Goal: Check status: Check status

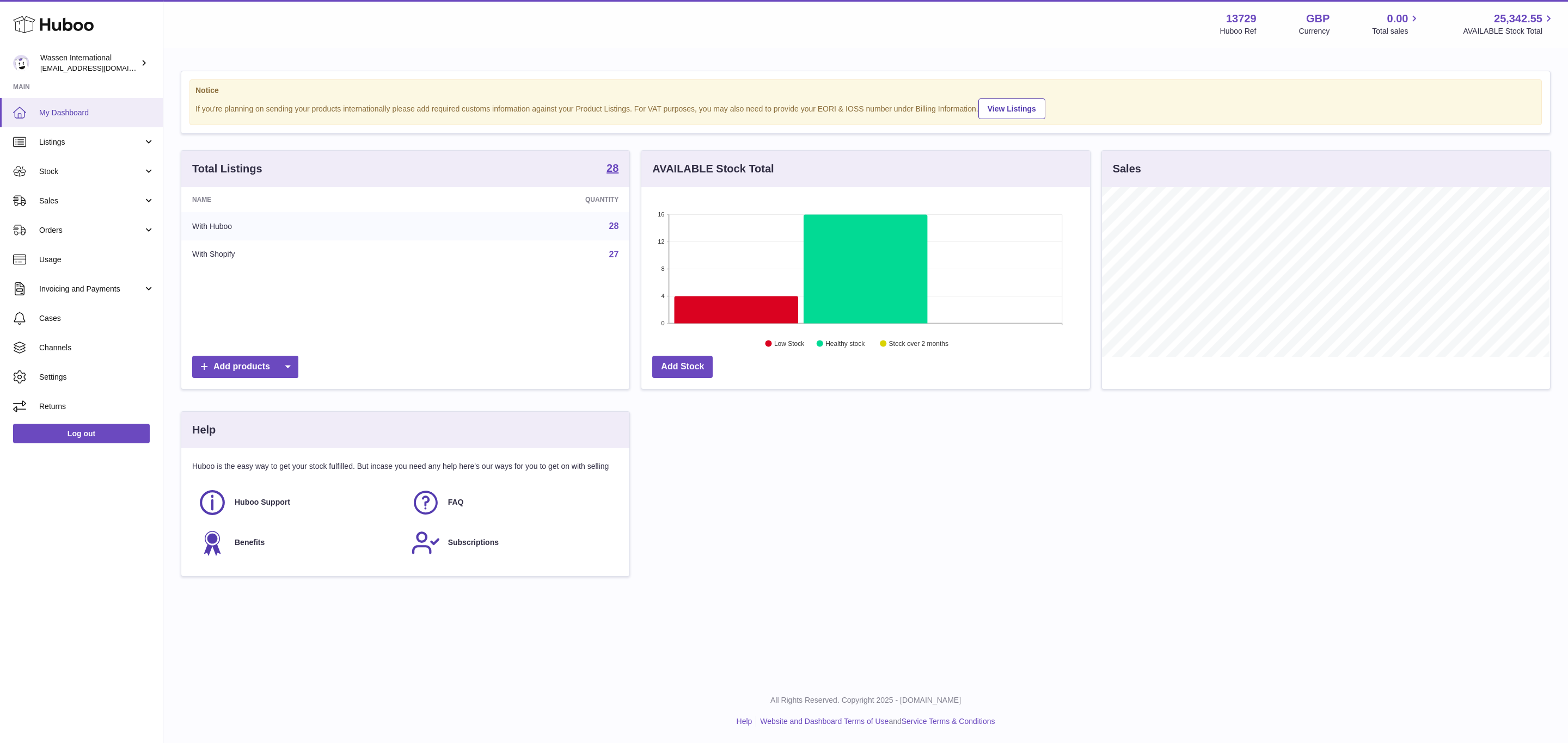
scroll to position [170, 447]
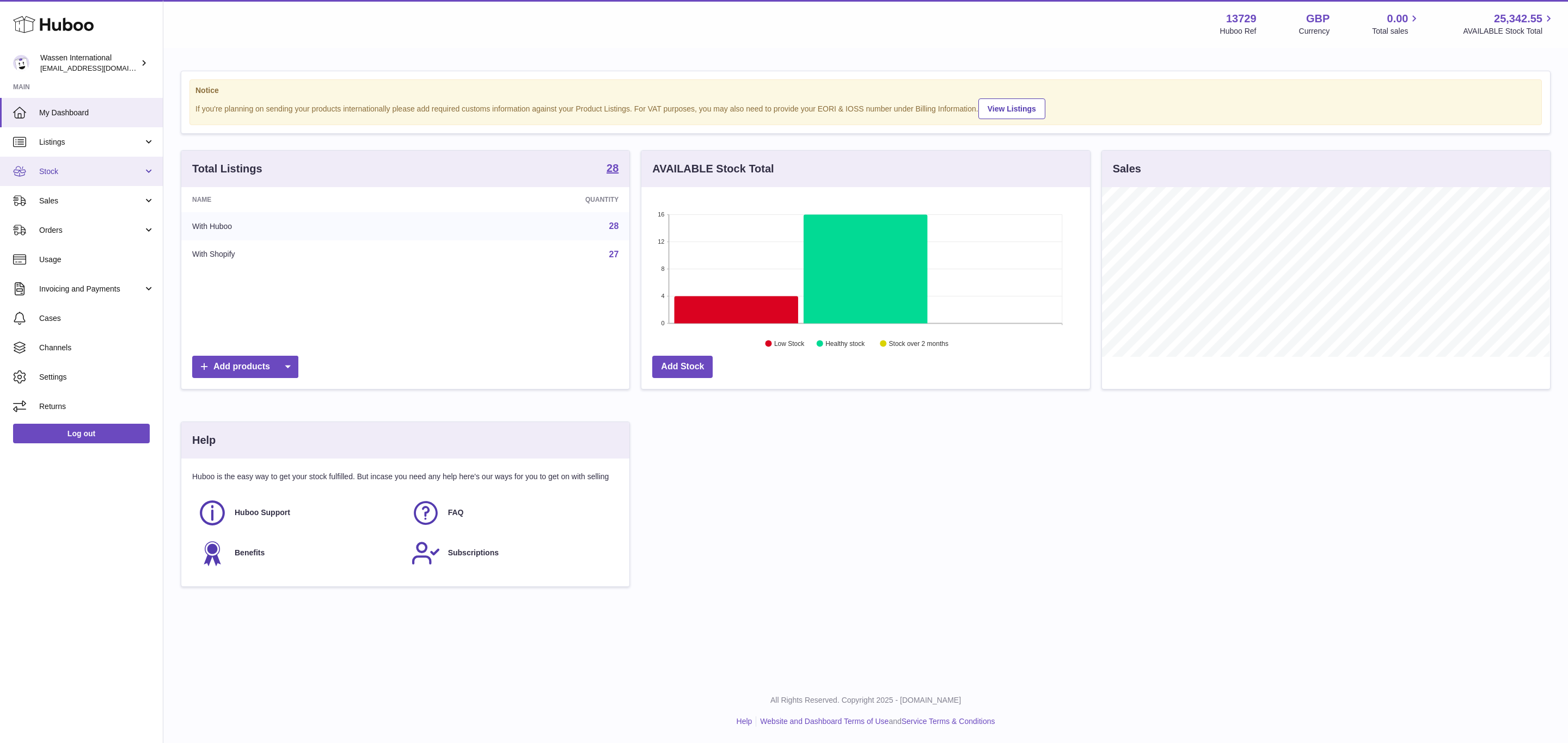
click at [86, 171] on span "Stock" at bounding box center [91, 171] width 104 height 10
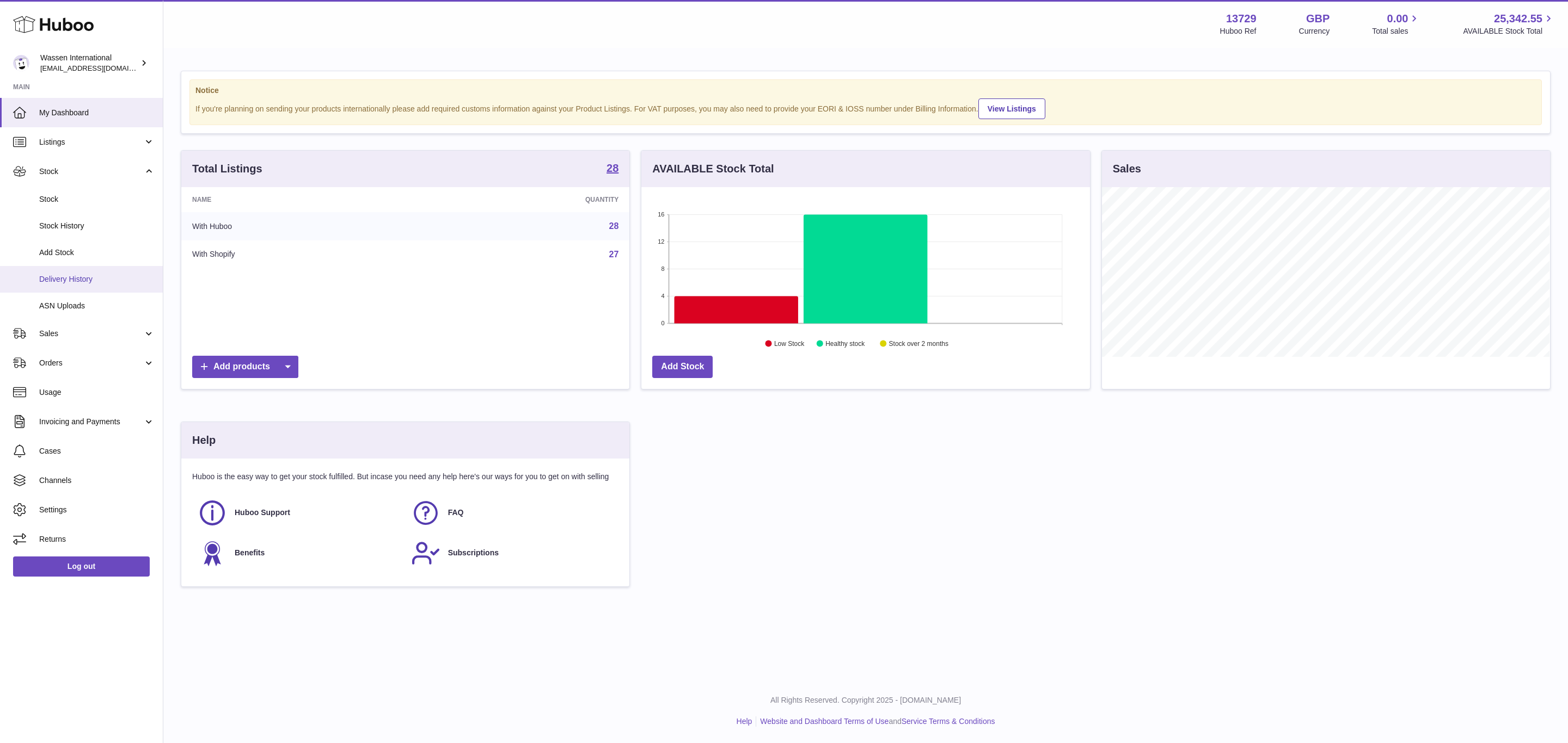
click at [111, 272] on link "Delivery History" at bounding box center [81, 279] width 163 height 27
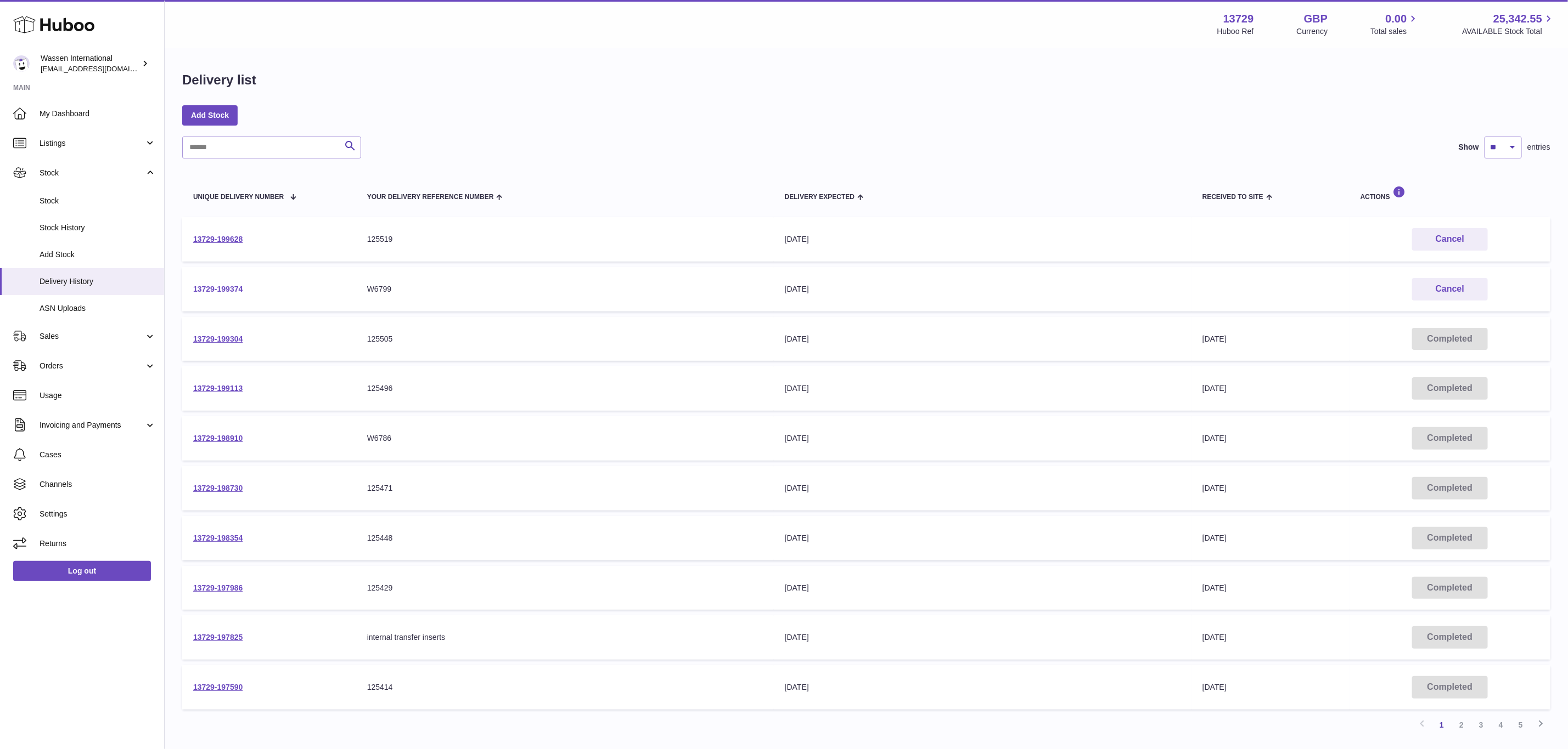
click at [233, 285] on link "13729-199374" at bounding box center [218, 289] width 49 height 9
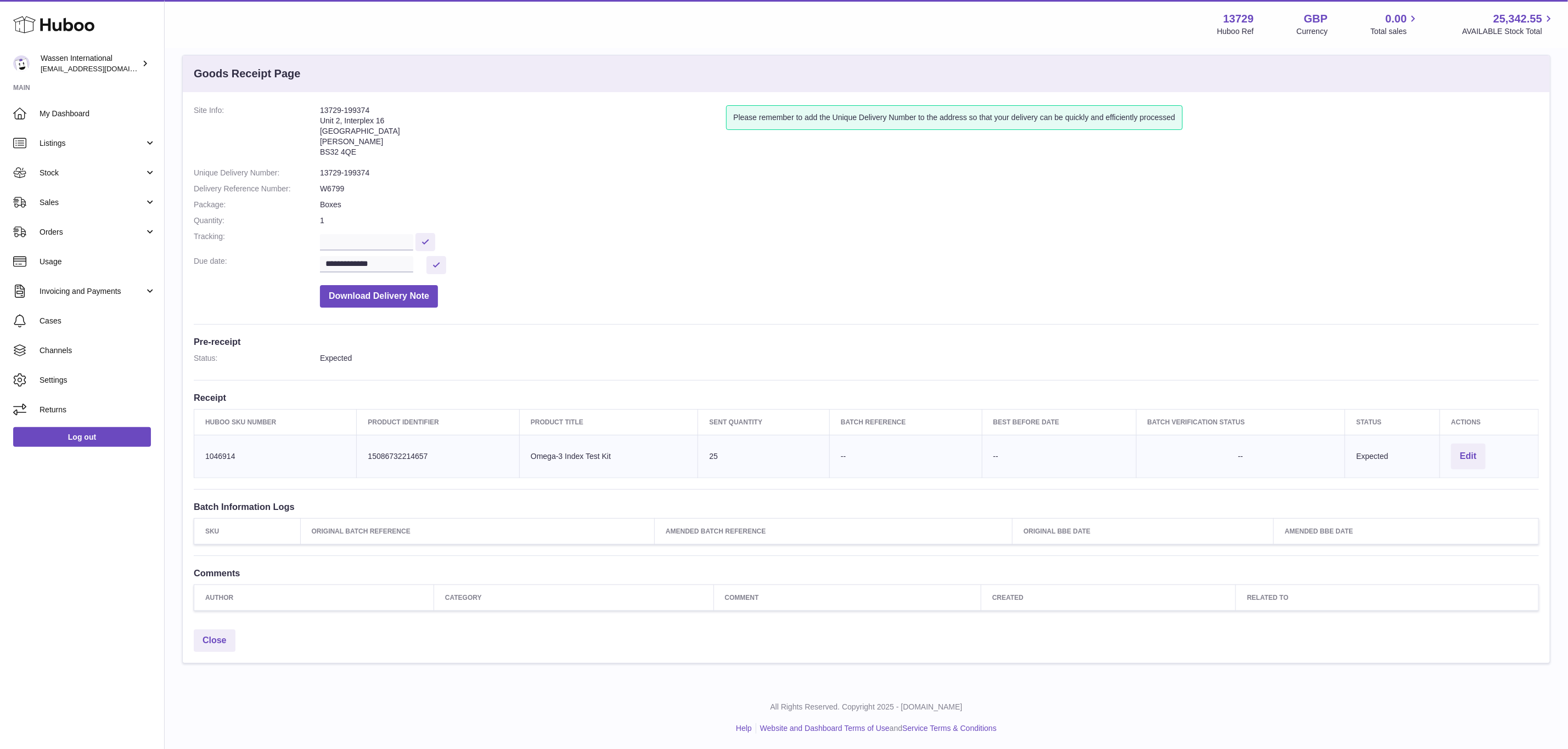
scroll to position [20, 0]
click at [669, 364] on dl "Status: Expected" at bounding box center [866, 360] width 1345 height 16
drag, startPoint x: 254, startPoint y: 455, endPoint x: 202, endPoint y: 461, distance: 52.3
click at [202, 461] on td "Huboo SKU Number 1046914" at bounding box center [275, 455] width 163 height 43
copy td "1046914"
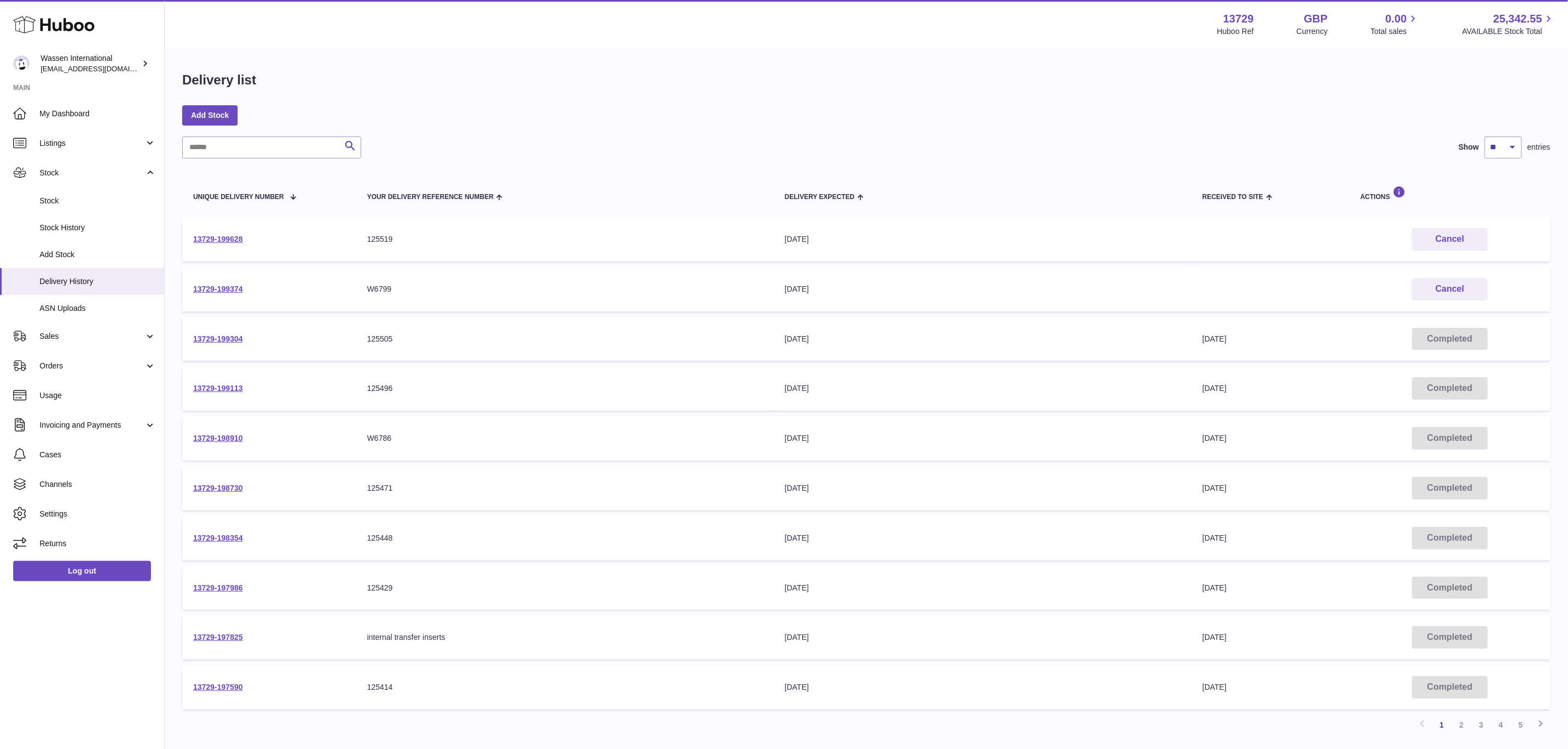
drag, startPoint x: 224, startPoint y: 341, endPoint x: 224, endPoint y: 330, distance: 11.0
click at [224, 341] on link "13729-199304" at bounding box center [218, 339] width 49 height 9
click at [224, 328] on td "13729-199304" at bounding box center [269, 339] width 174 height 44
click at [215, 335] on link "13729-199304" at bounding box center [218, 339] width 49 height 9
click at [236, 389] on link "13729-199113" at bounding box center [218, 389] width 49 height 9
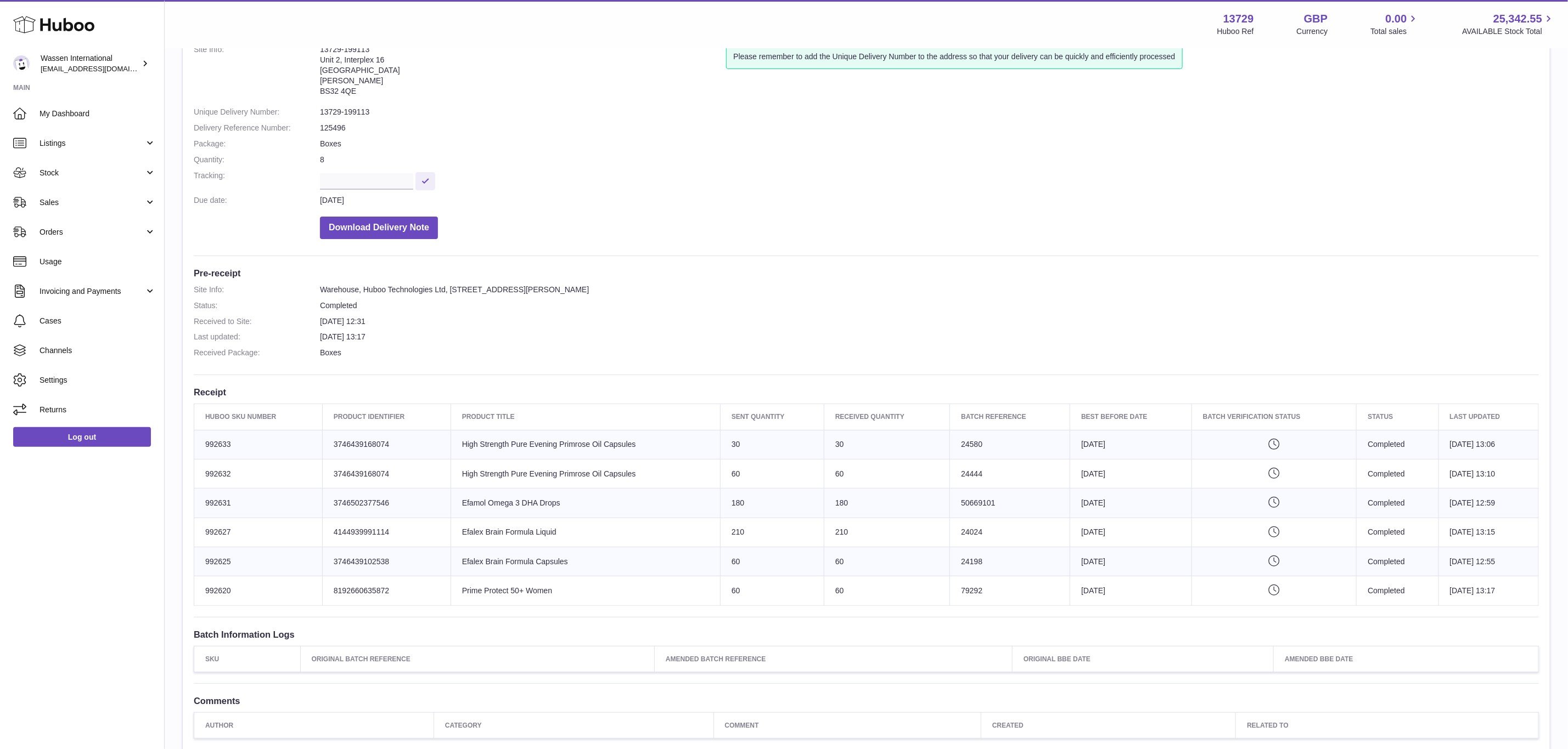
scroll to position [165, 0]
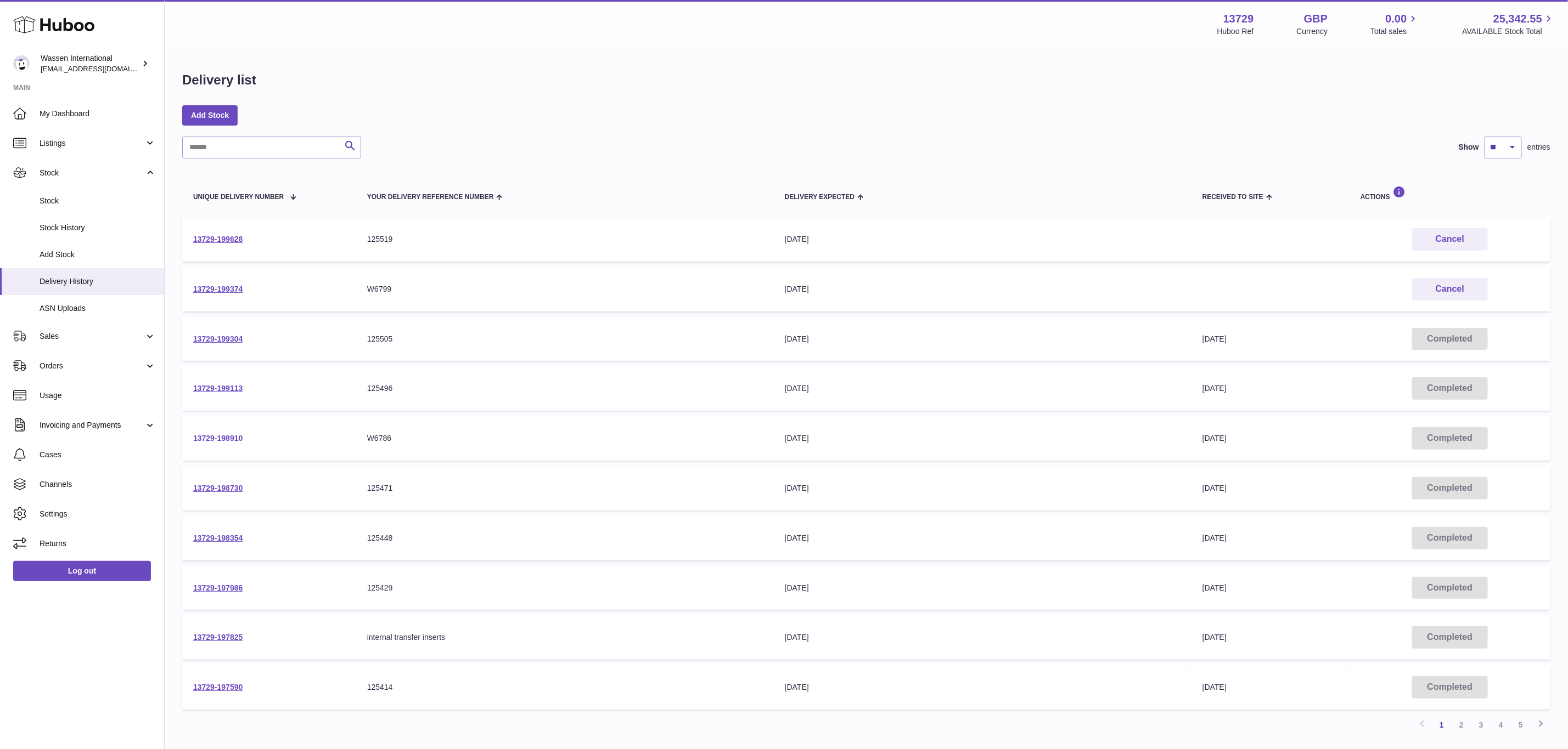
click at [238, 435] on link "13729-198910" at bounding box center [218, 439] width 49 height 9
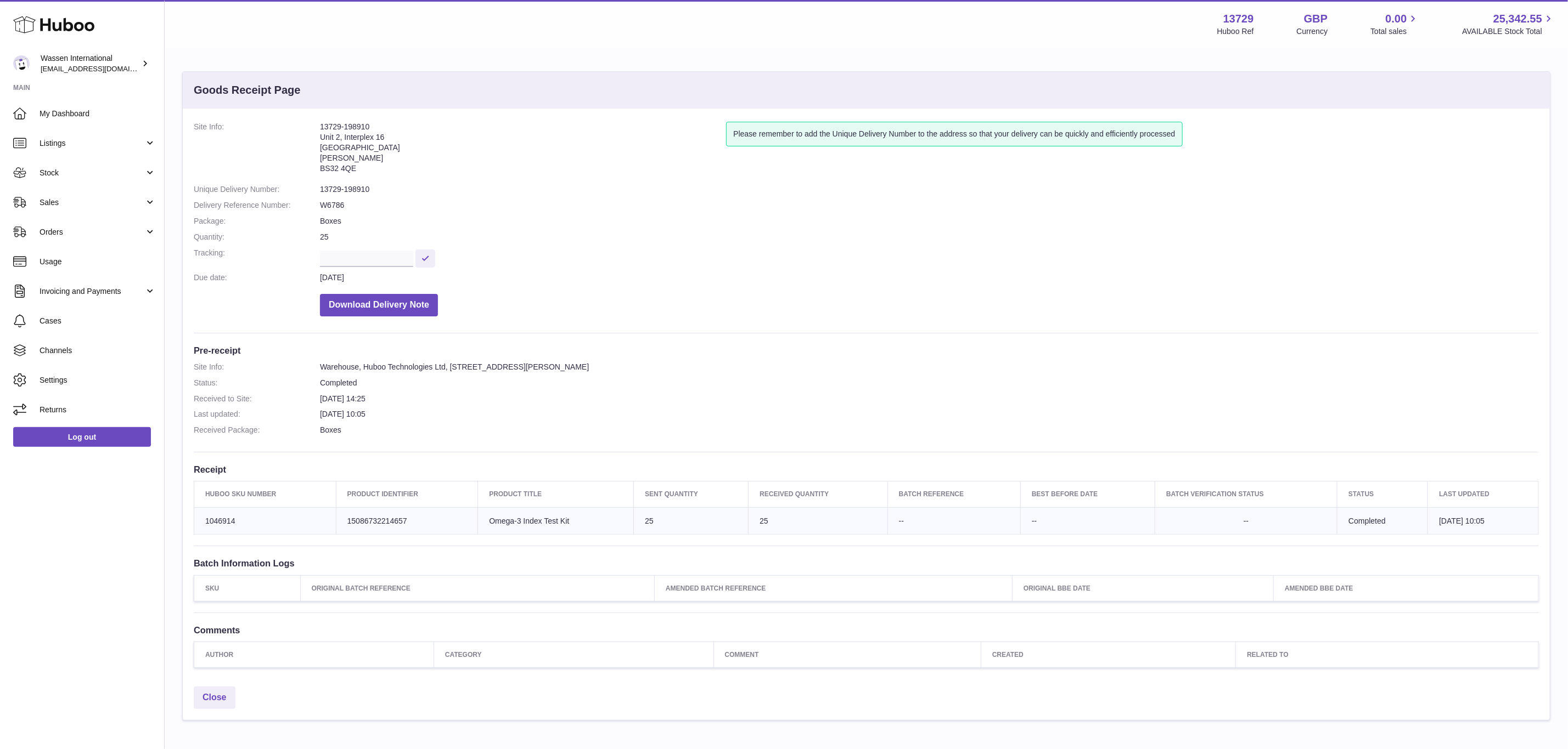
click at [578, 446] on div "Site Info: 13729-198910 Unit 2, Interplex [STREET_ADDRESS][PERSON_NAME] Please …" at bounding box center [866, 395] width 1367 height 573
click at [543, 415] on dd "[DATE] 10:05" at bounding box center [929, 414] width 1219 height 10
click at [323, 183] on dl "Site Info: 13729-198910 Unit 2, Interplex 16 Ash Ridge Road Bradley Stoke BS32 …" at bounding box center [866, 221] width 1345 height 200
drag, startPoint x: 396, startPoint y: 181, endPoint x: 343, endPoint y: 193, distance: 54.3
click at [341, 193] on dl "Site Info: 13729-198910 Unit 2, Interplex 16 Ash Ridge Road Bradley Stoke BS32 …" at bounding box center [866, 221] width 1345 height 200
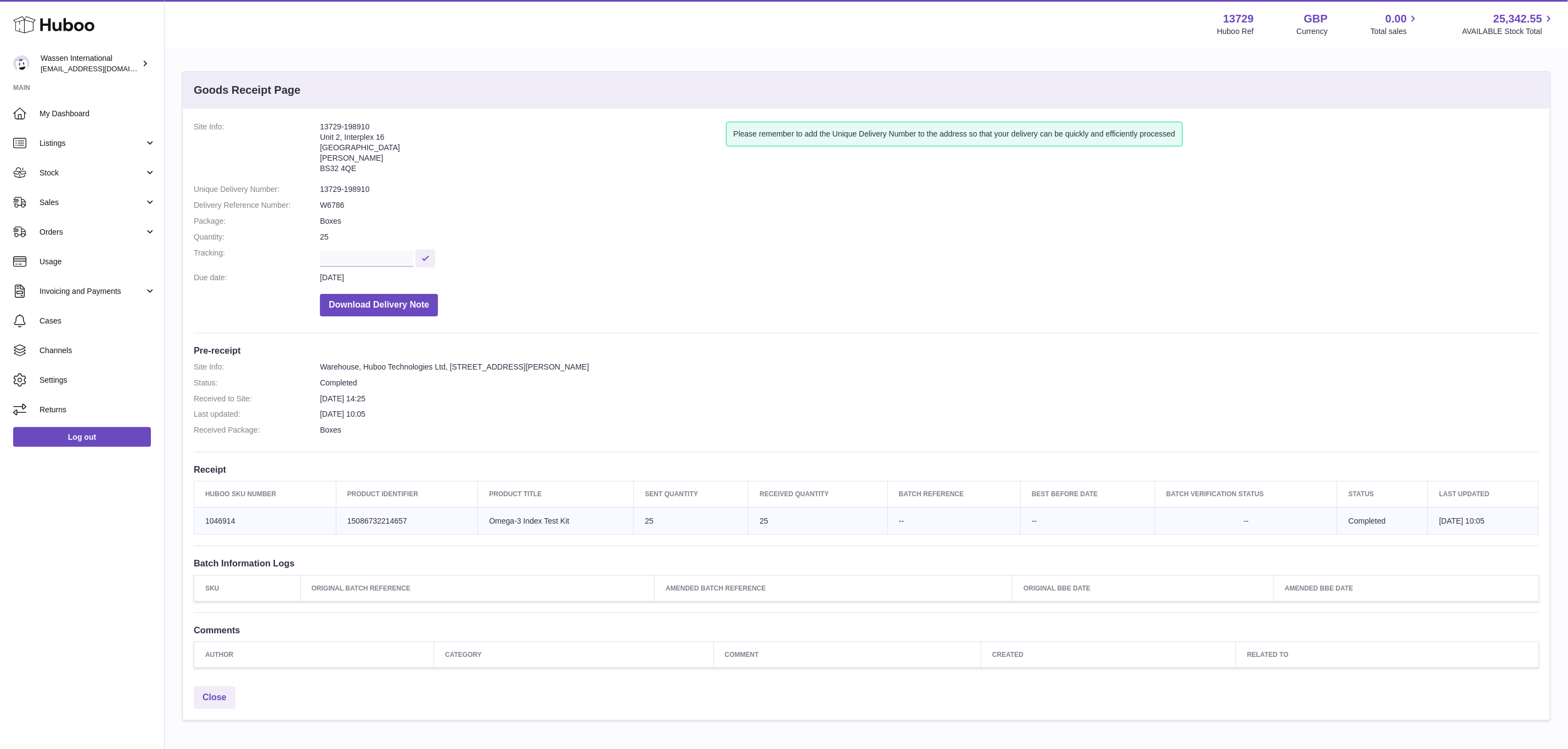
click at [504, 193] on dd "13729-198910" at bounding box center [929, 189] width 1219 height 10
click at [384, 194] on dd "13729-198910" at bounding box center [929, 189] width 1219 height 10
click at [379, 201] on dd "W6786" at bounding box center [929, 205] width 1219 height 10
drag, startPoint x: 371, startPoint y: 194, endPoint x: 318, endPoint y: 195, distance: 53.0
click at [318, 195] on dl "Site Info: 13729-198910 Unit 2, Interplex 16 Ash Ridge Road Bradley Stoke BS32 …" at bounding box center [866, 221] width 1345 height 200
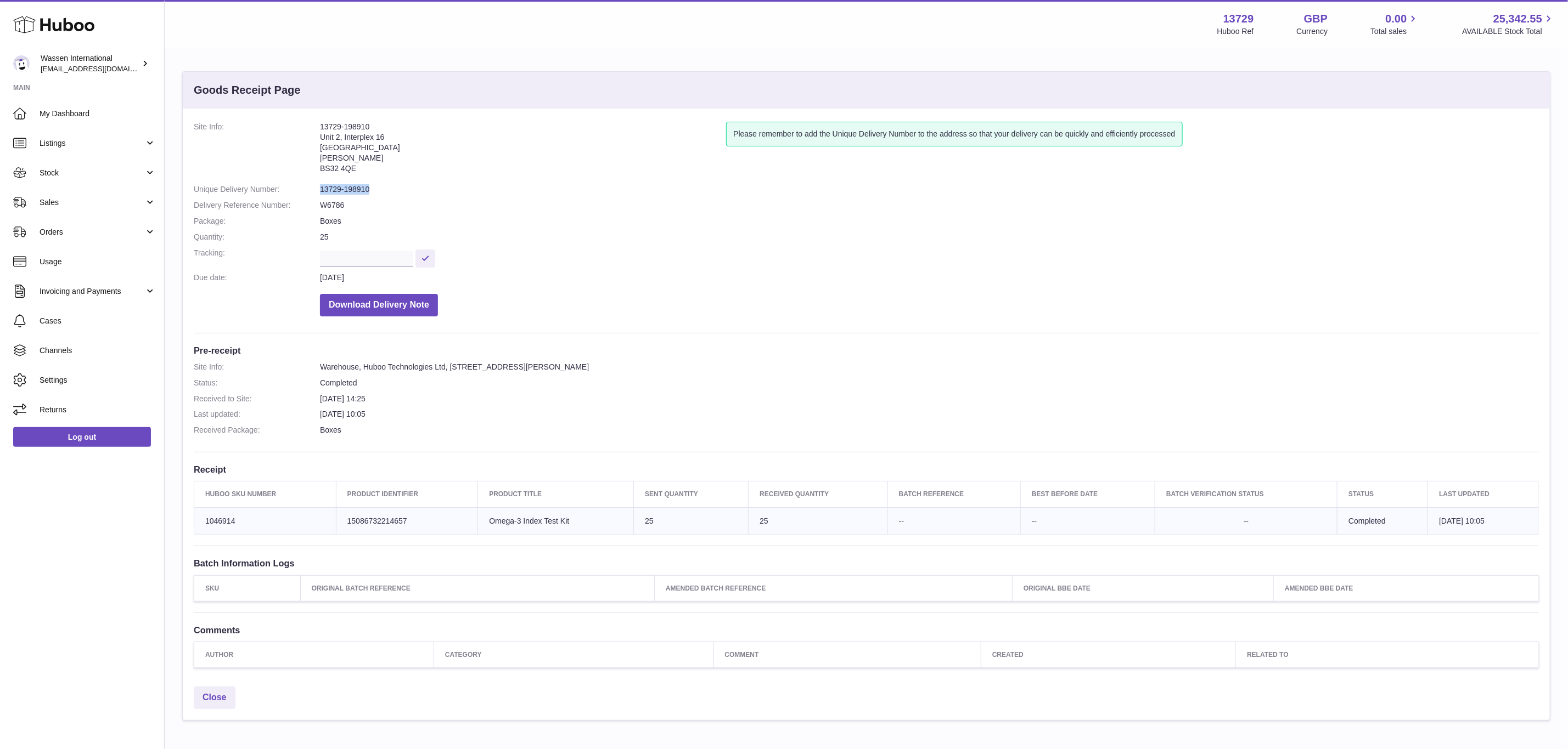
copy dl "13729-198910"
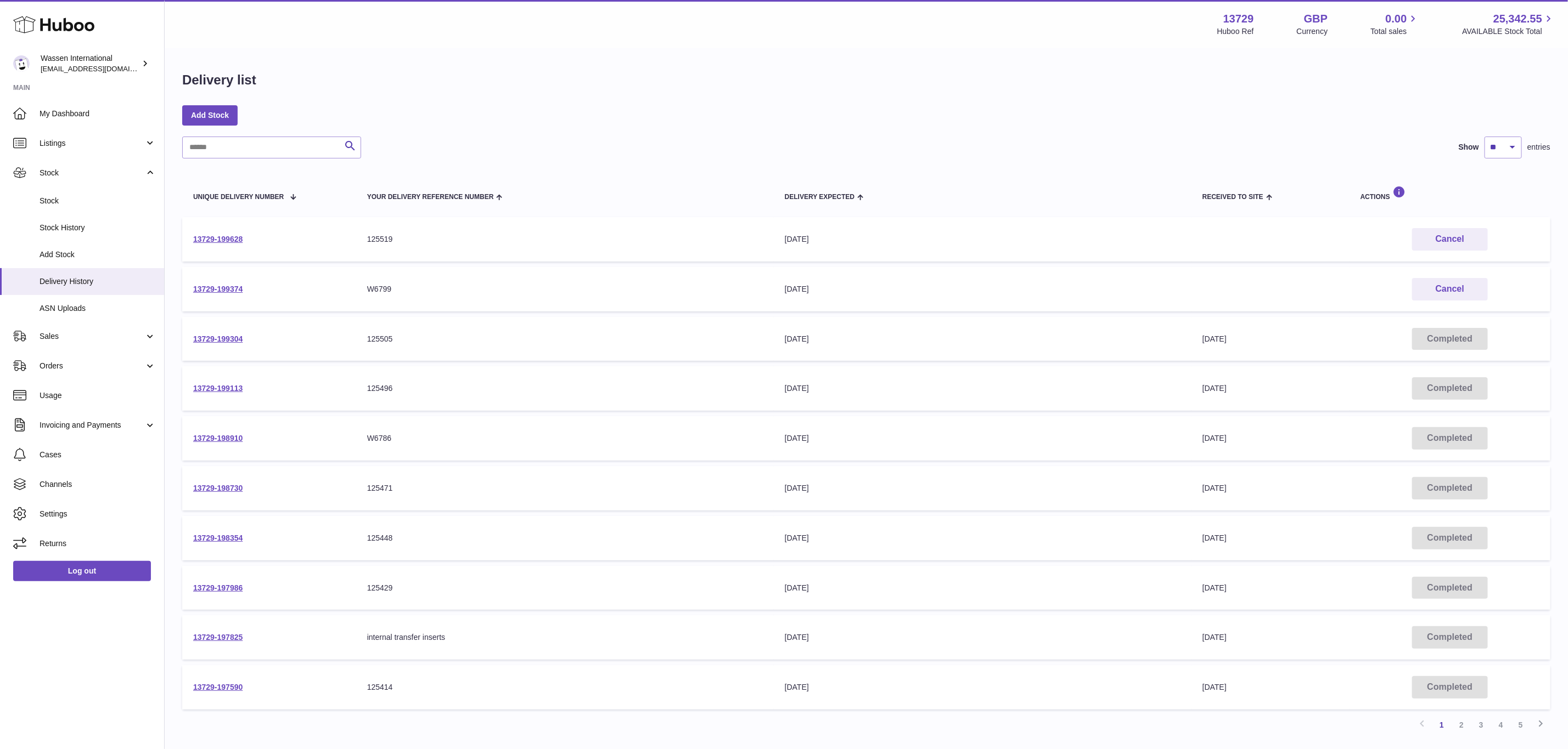
click at [215, 278] on td "13729-199374" at bounding box center [269, 289] width 174 height 44
drag, startPoint x: 215, startPoint y: 280, endPoint x: 211, endPoint y: 287, distance: 8.1
click at [215, 280] on td "13729-199374" at bounding box center [269, 289] width 174 height 44
click at [211, 287] on link "13729-199374" at bounding box center [218, 289] width 49 height 9
click at [240, 289] on link "13729-199374" at bounding box center [218, 289] width 49 height 9
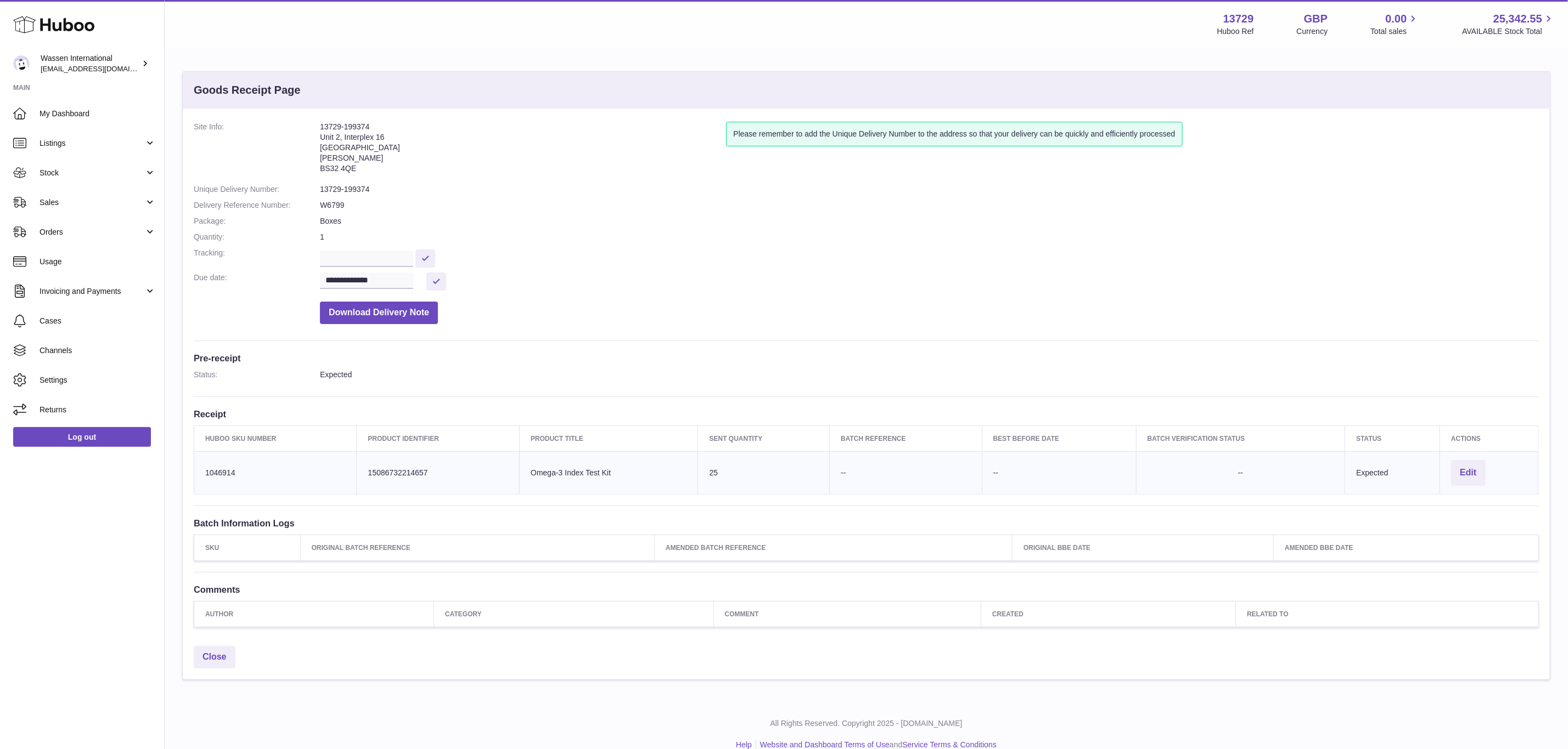
click at [601, 278] on dd "**********" at bounding box center [929, 282] width 1219 height 18
click at [368, 195] on dd "13729-199374" at bounding box center [929, 189] width 1219 height 10
click at [347, 185] on dd "13729-199374" at bounding box center [929, 189] width 1219 height 10
click at [377, 189] on dd "13729-199374" at bounding box center [929, 189] width 1219 height 10
click at [344, 189] on dd "13729-199374" at bounding box center [929, 189] width 1219 height 10
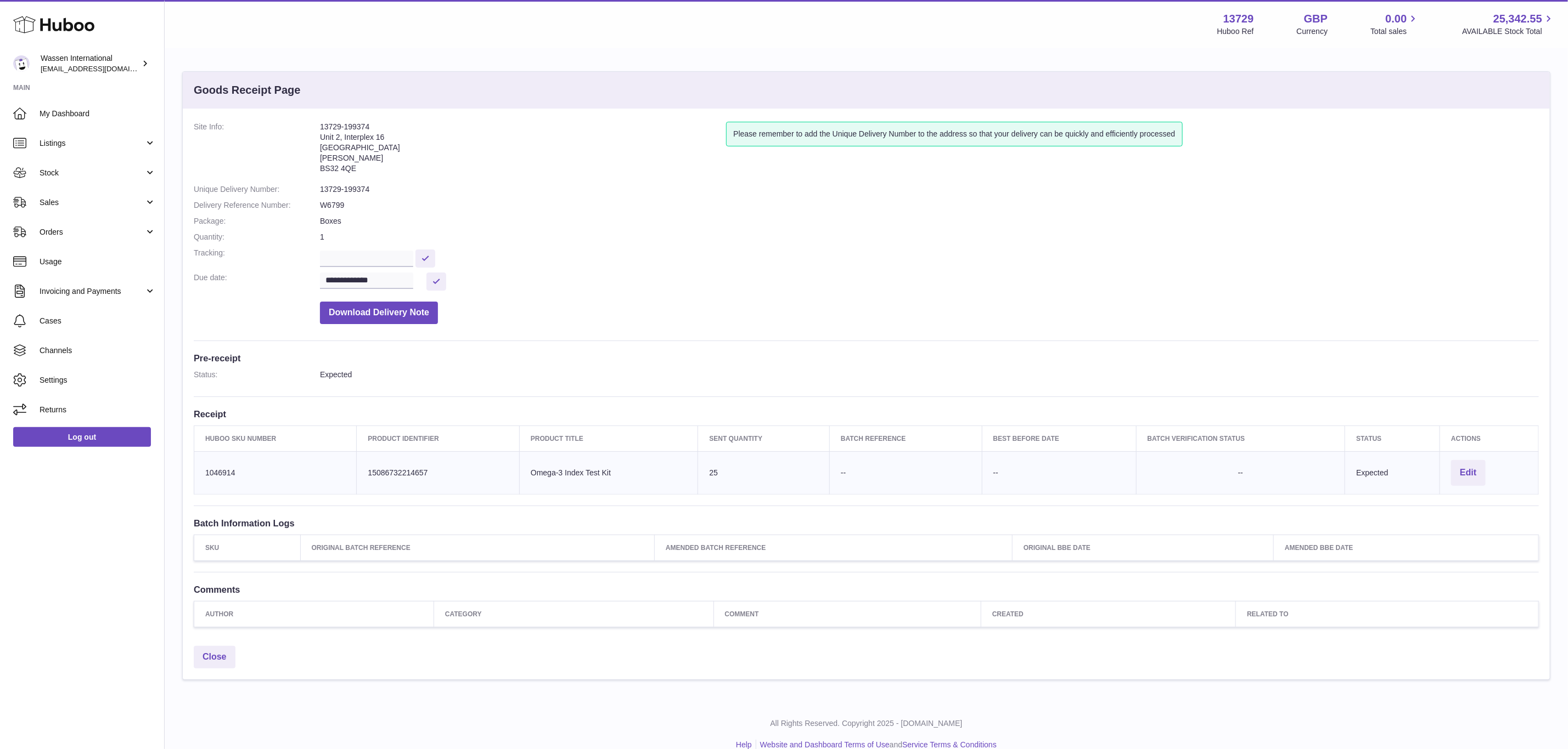
click at [343, 189] on dd "13729-199374" at bounding box center [929, 189] width 1219 height 10
click at [726, 485] on td "Sent Quantity 25" at bounding box center [764, 472] width 132 height 43
click at [370, 207] on dd "W6799" at bounding box center [929, 205] width 1219 height 10
click at [387, 284] on input "**********" at bounding box center [367, 281] width 94 height 17
click at [619, 273] on dd "**********" at bounding box center [929, 282] width 1219 height 18
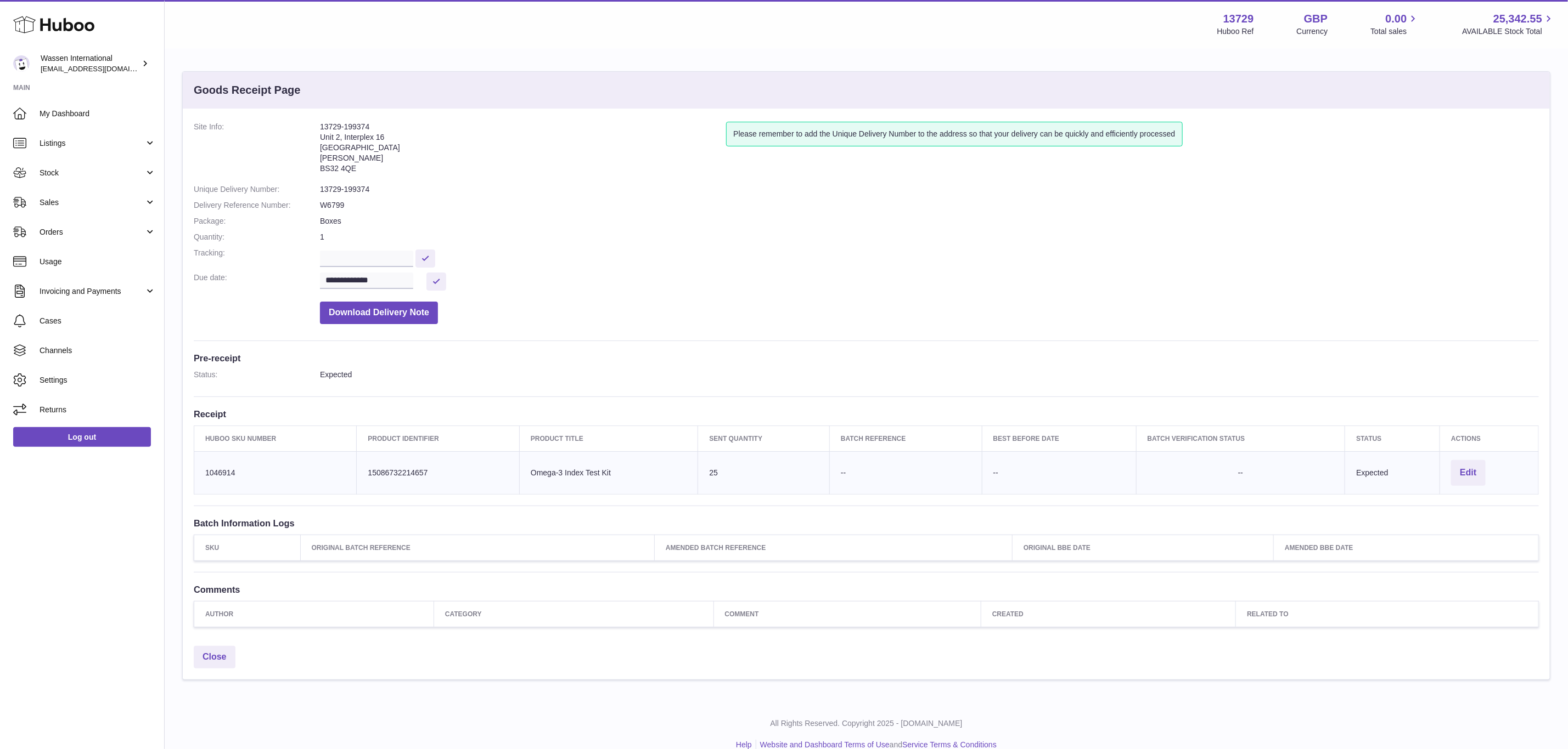
drag, startPoint x: 336, startPoint y: 220, endPoint x: 345, endPoint y: 200, distance: 21.9
click at [336, 218] on dd "Boxes" at bounding box center [929, 221] width 1219 height 10
drag, startPoint x: 402, startPoint y: 197, endPoint x: 316, endPoint y: 179, distance: 87.9
click at [400, 197] on dl "**********" at bounding box center [866, 225] width 1345 height 208
drag, startPoint x: 316, startPoint y: 179, endPoint x: 364, endPoint y: 186, distance: 48.5
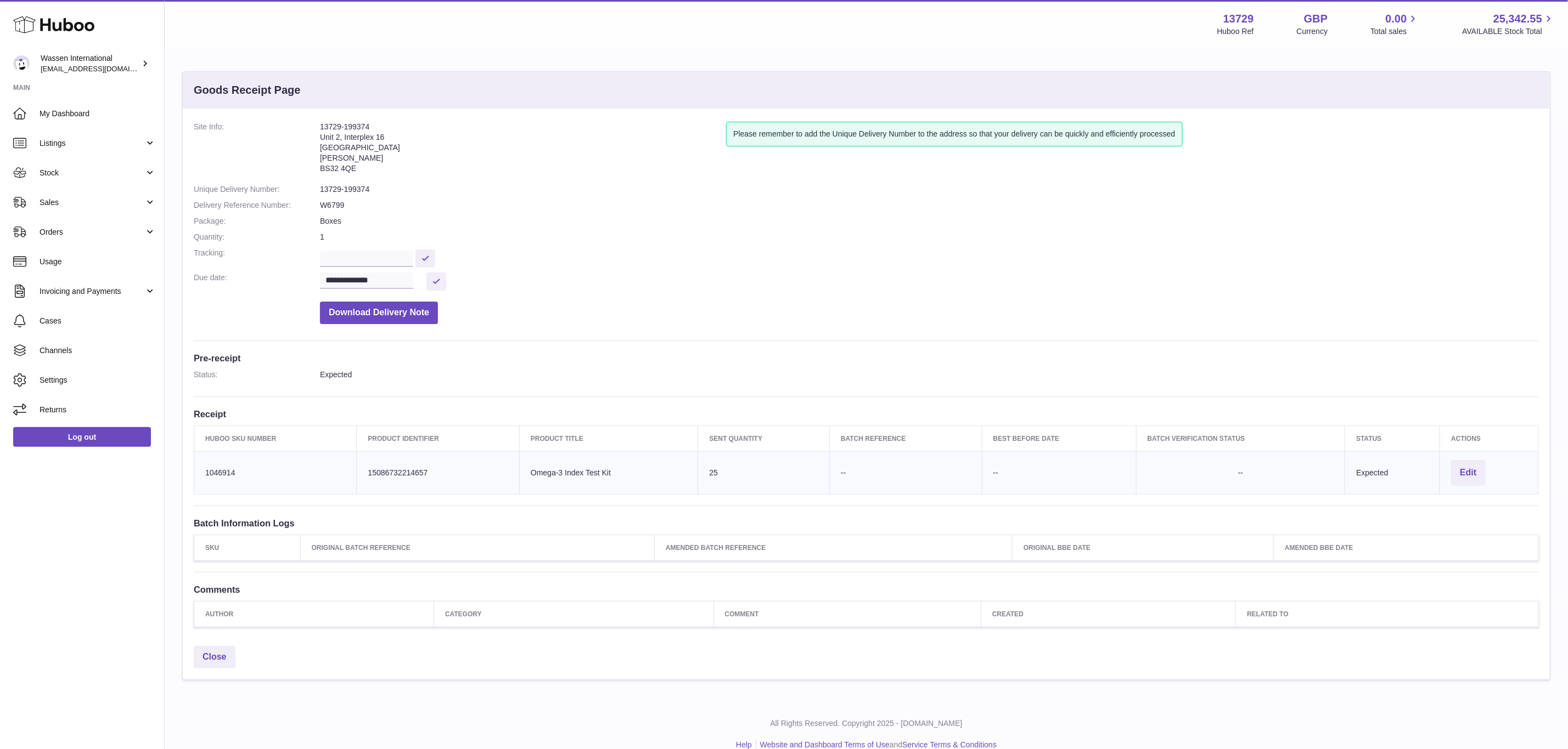
click at [316, 179] on dl "**********" at bounding box center [866, 225] width 1345 height 208
click at [417, 201] on dl "**********" at bounding box center [866, 225] width 1345 height 208
click at [438, 193] on dd "13729-199374" at bounding box center [929, 189] width 1219 height 10
click at [776, 374] on dd "Expected" at bounding box center [929, 375] width 1219 height 10
drag, startPoint x: 374, startPoint y: 189, endPoint x: 335, endPoint y: 189, distance: 39.0
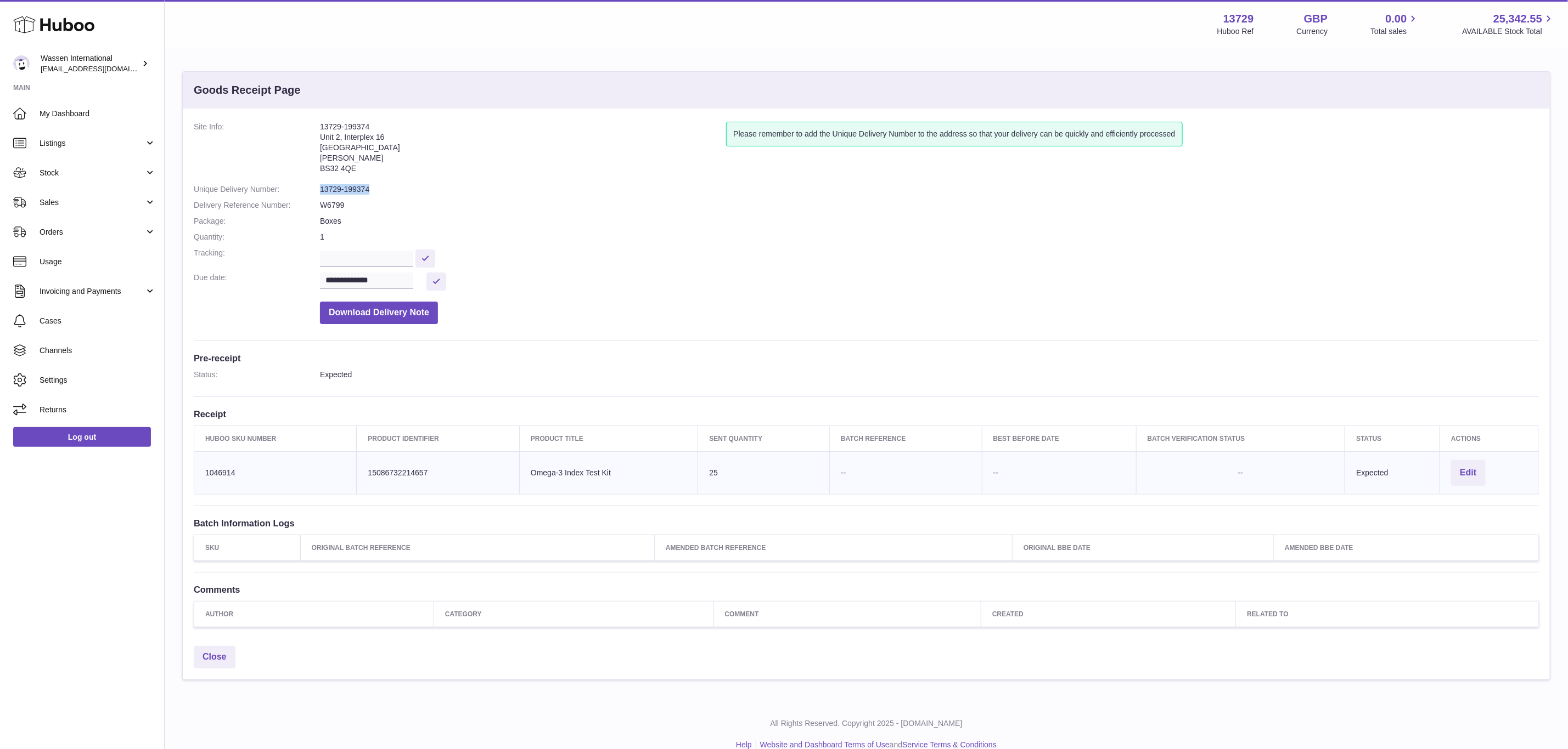
click at [316, 193] on dl "**********" at bounding box center [866, 225] width 1345 height 208
copy dl "13729-199374"
